Goal: Navigation & Orientation: Find specific page/section

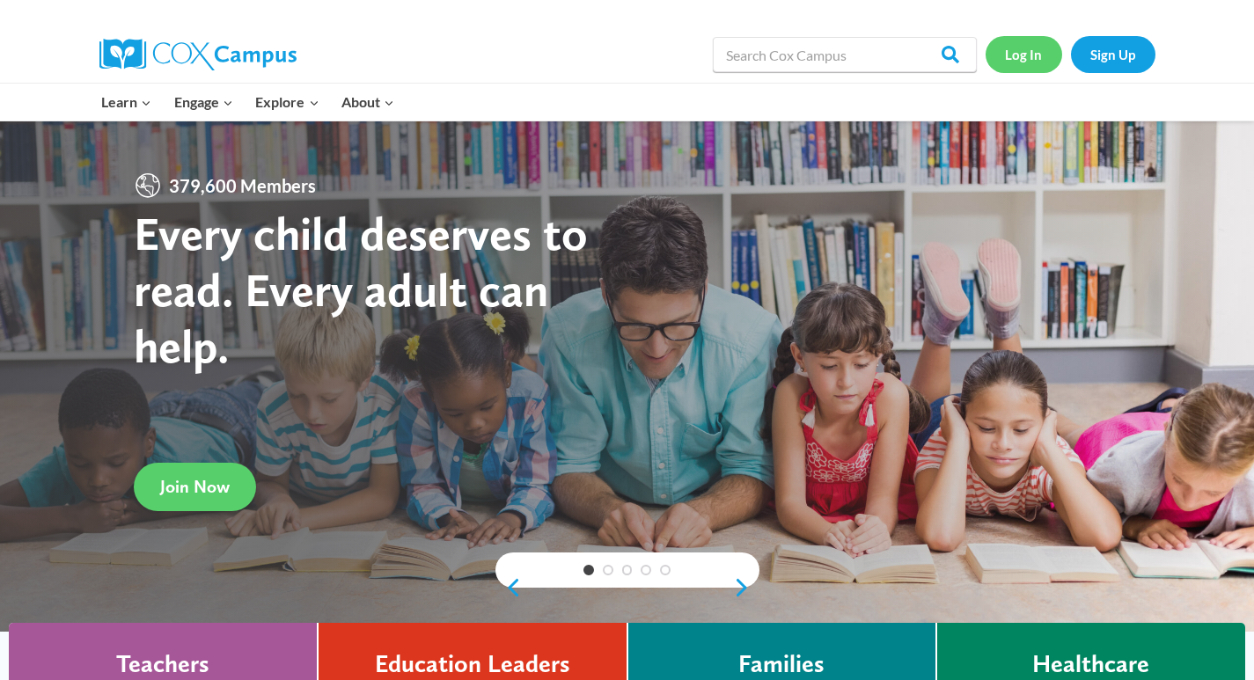
click at [1020, 50] on link "Log In" at bounding box center [1023, 54] width 77 height 36
click at [1043, 59] on link "Log In" at bounding box center [1023, 54] width 77 height 36
